Goal: Transaction & Acquisition: Purchase product/service

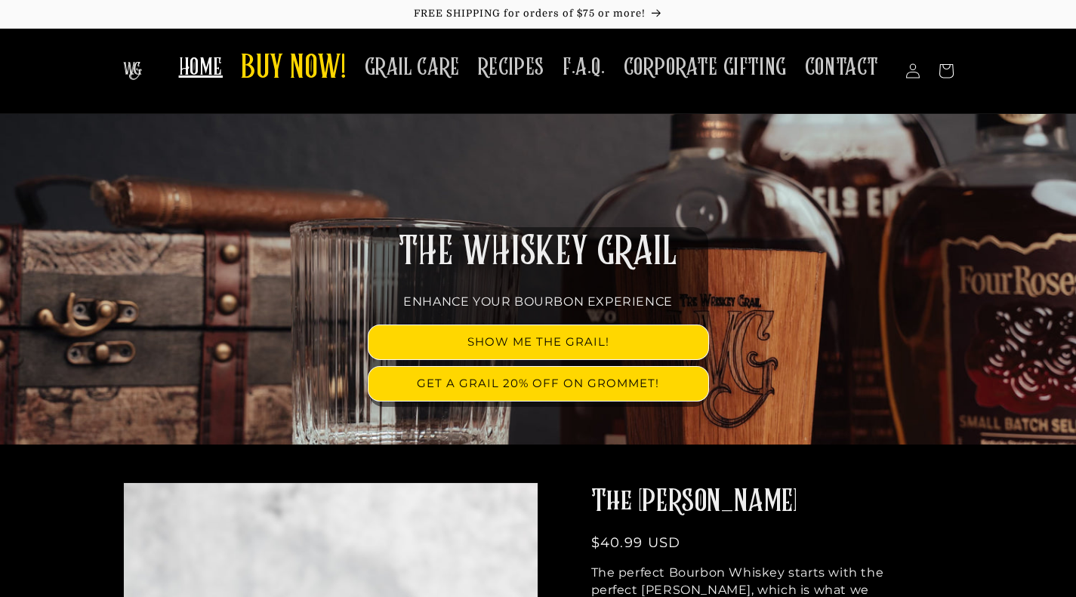
click at [567, 334] on link "SHOW ME THE GRAIL!" at bounding box center [538, 342] width 340 height 34
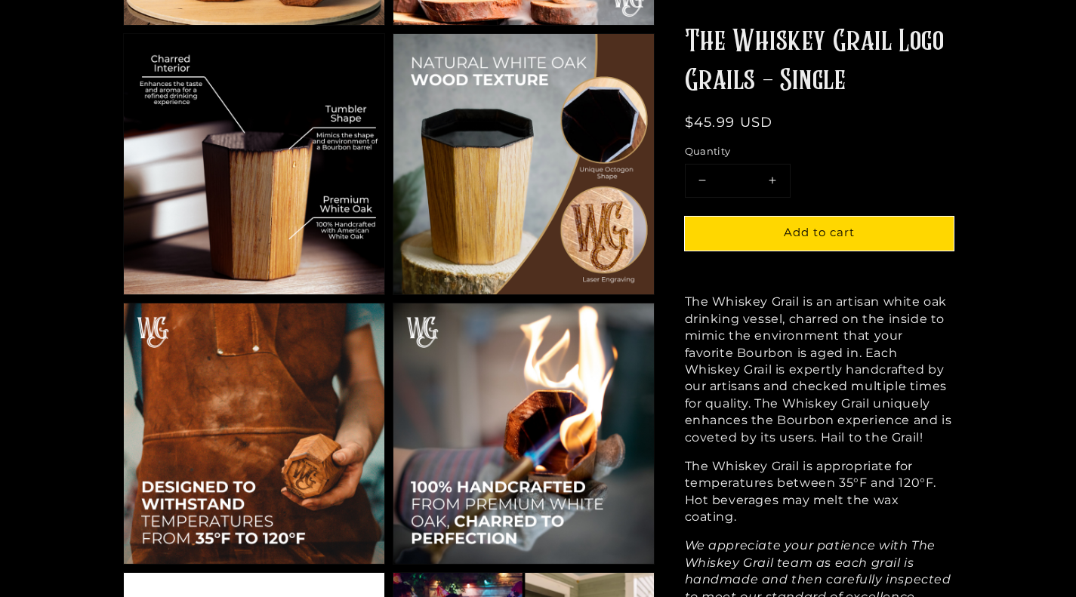
scroll to position [929, 0]
